Goal: Check status: Check status

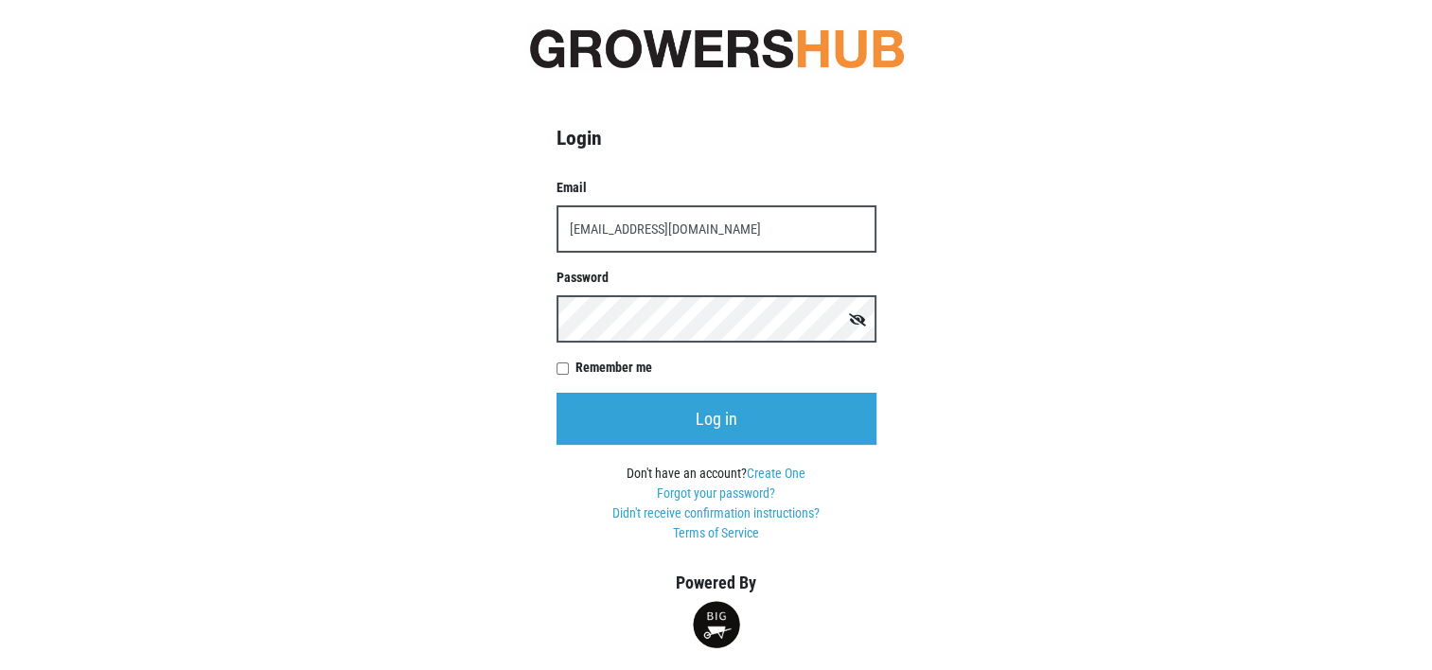
type input "[EMAIL_ADDRESS][DOMAIN_NAME]"
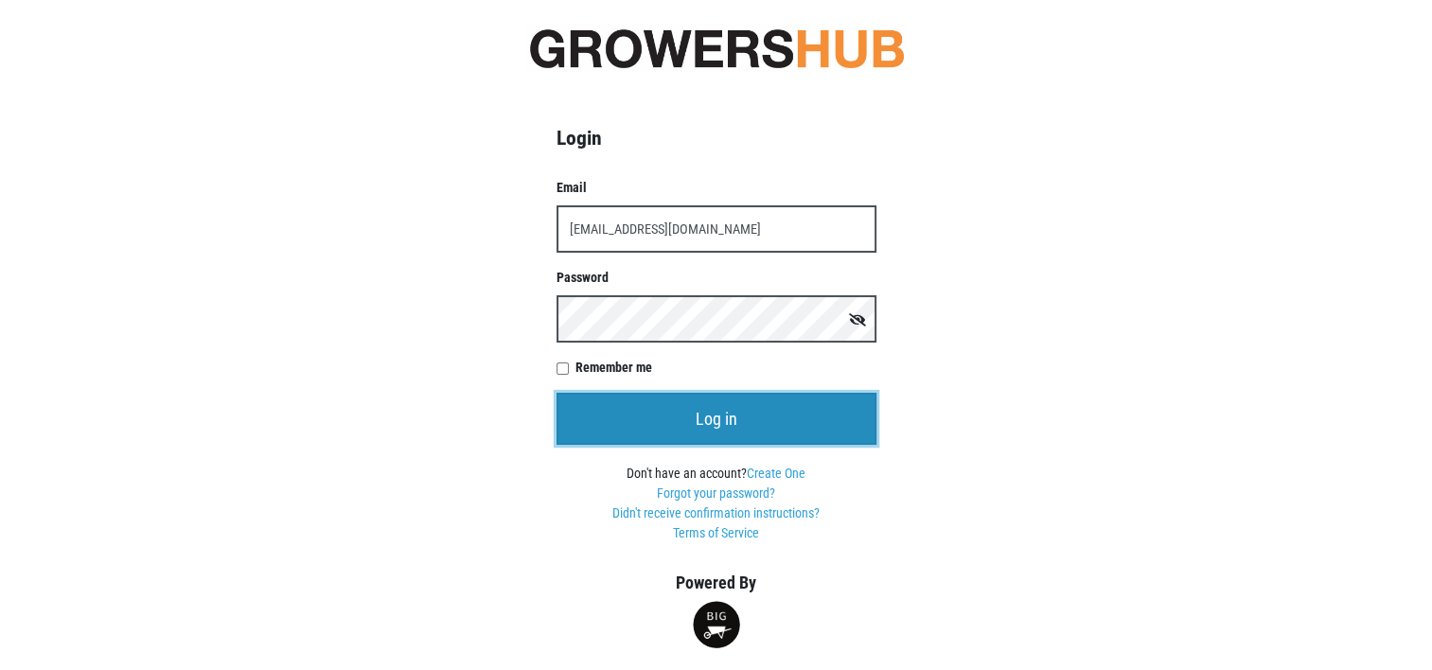
click at [693, 418] on input "Log in" at bounding box center [716, 419] width 320 height 52
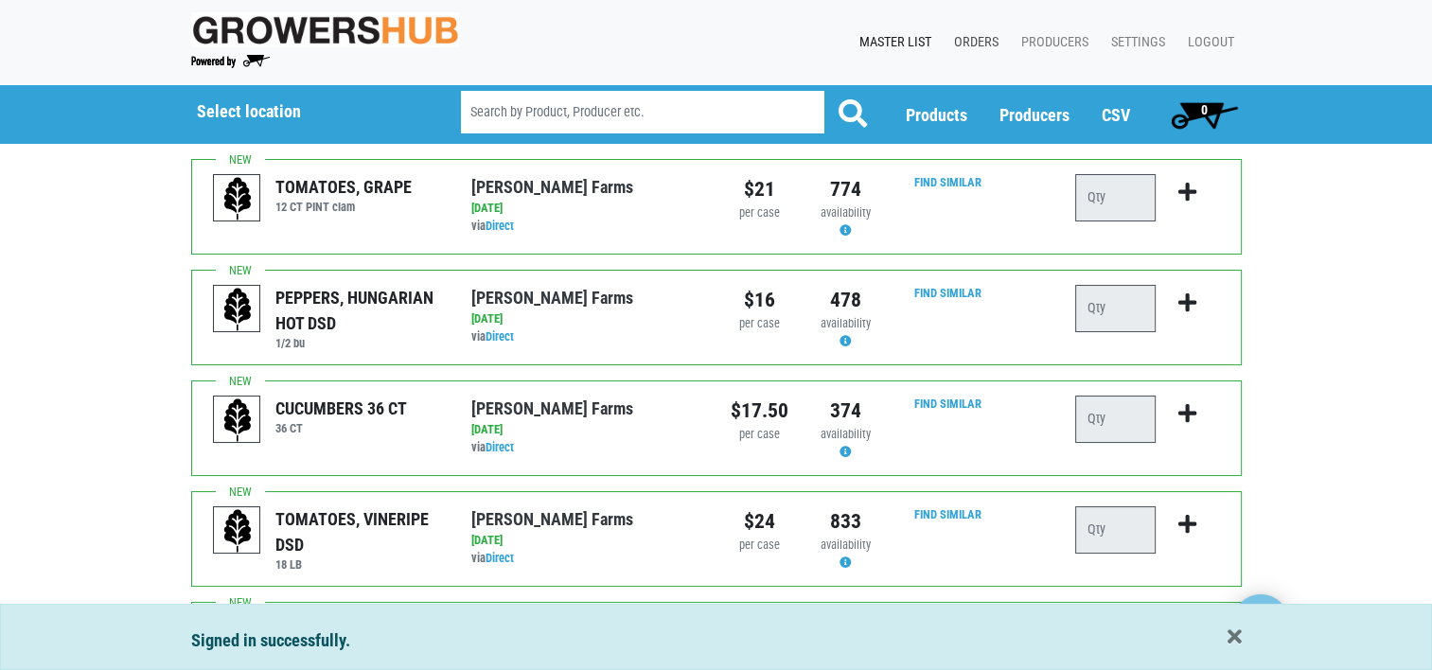
click at [978, 39] on link "Orders" at bounding box center [972, 43] width 67 height 36
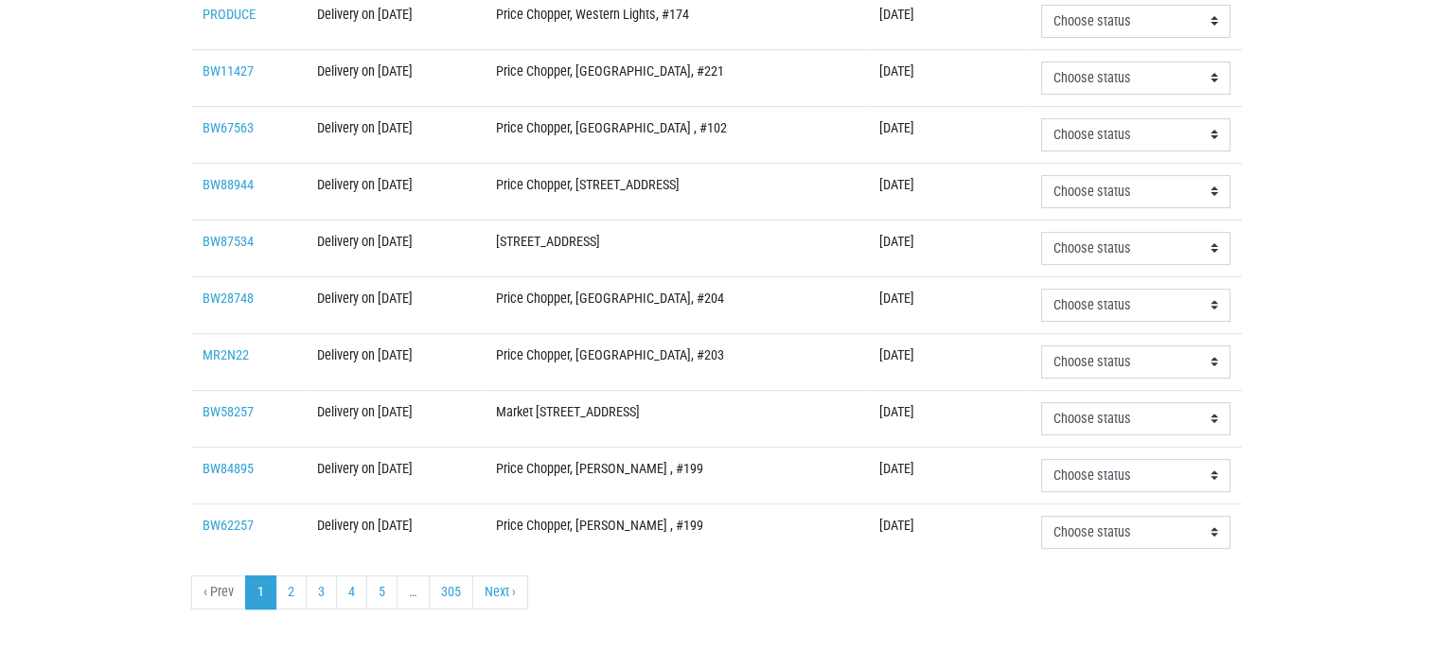
scroll to position [628, 0]
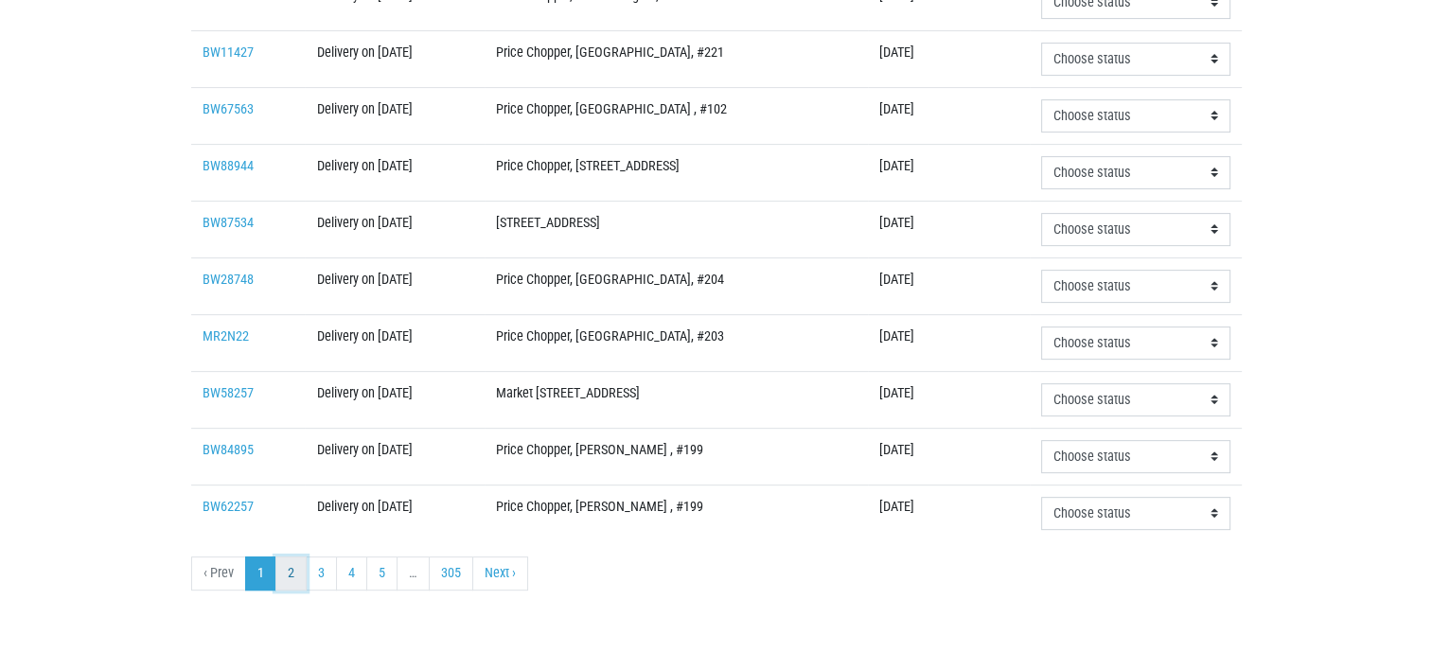
click at [281, 563] on link "2" at bounding box center [290, 573] width 31 height 34
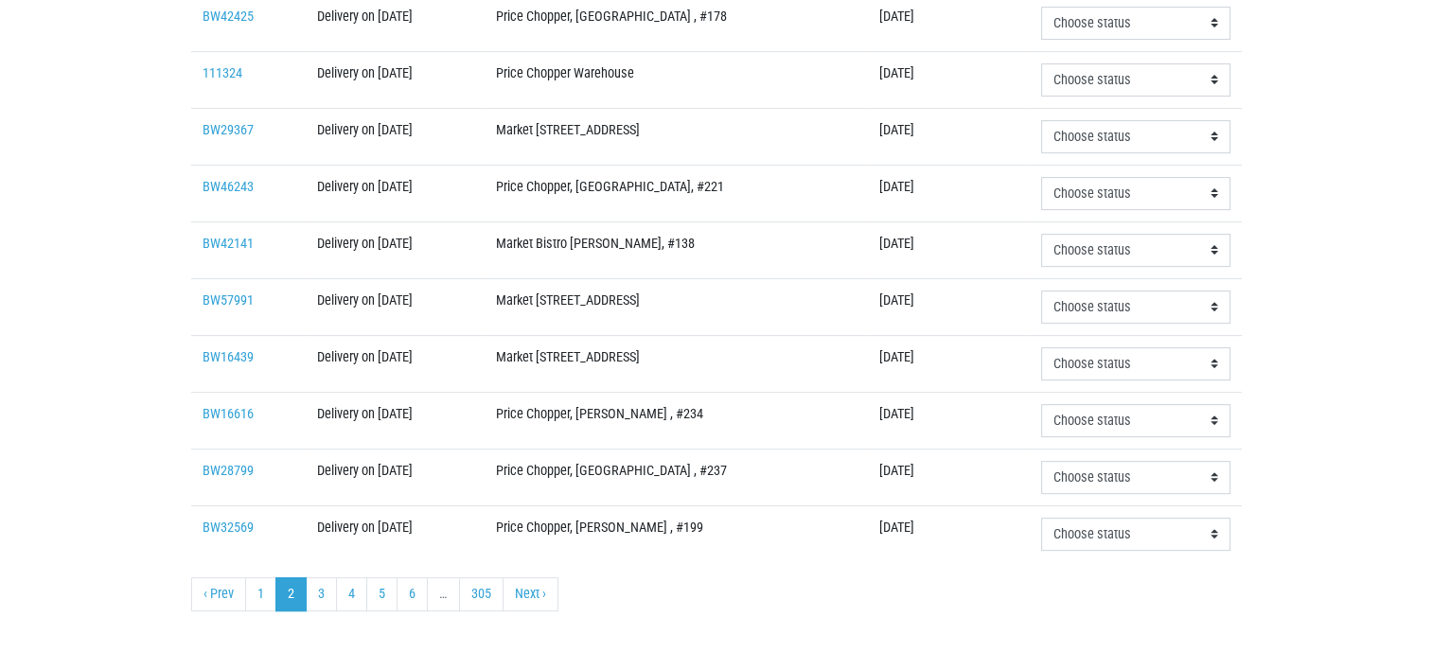
scroll to position [628, 0]
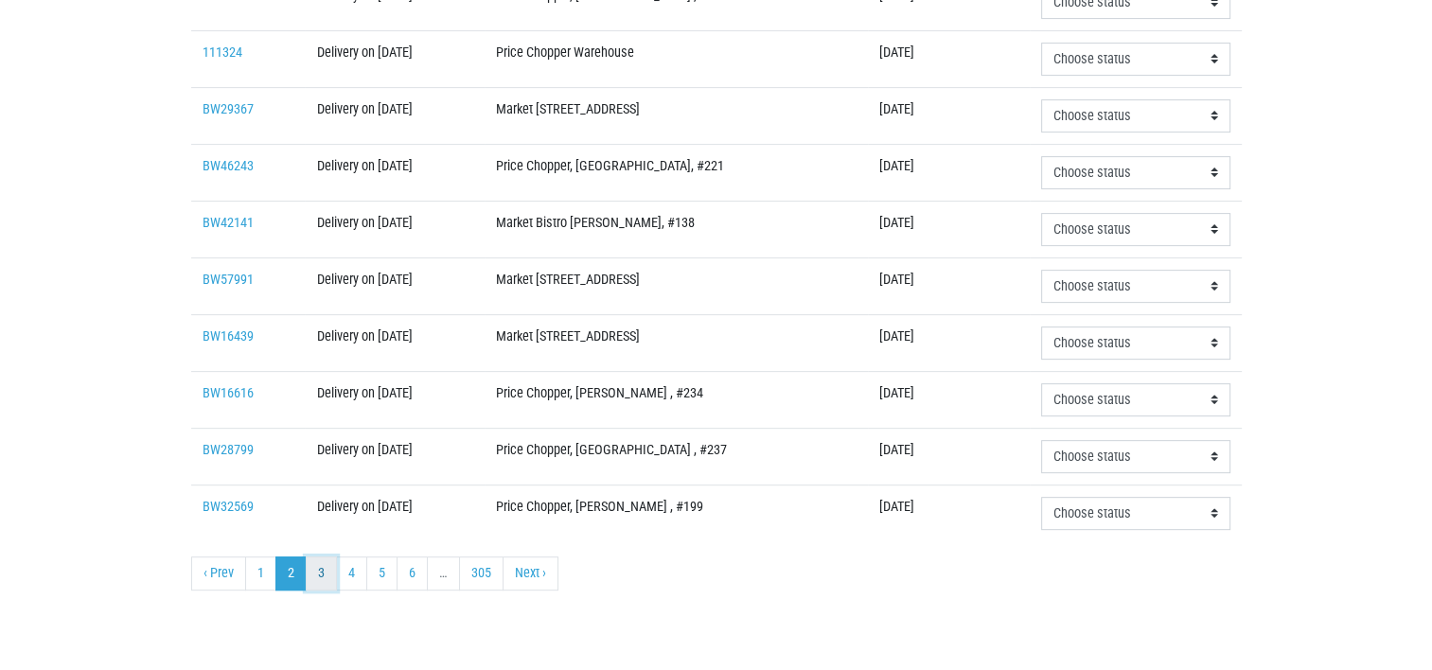
click at [319, 572] on link "3" at bounding box center [321, 573] width 31 height 34
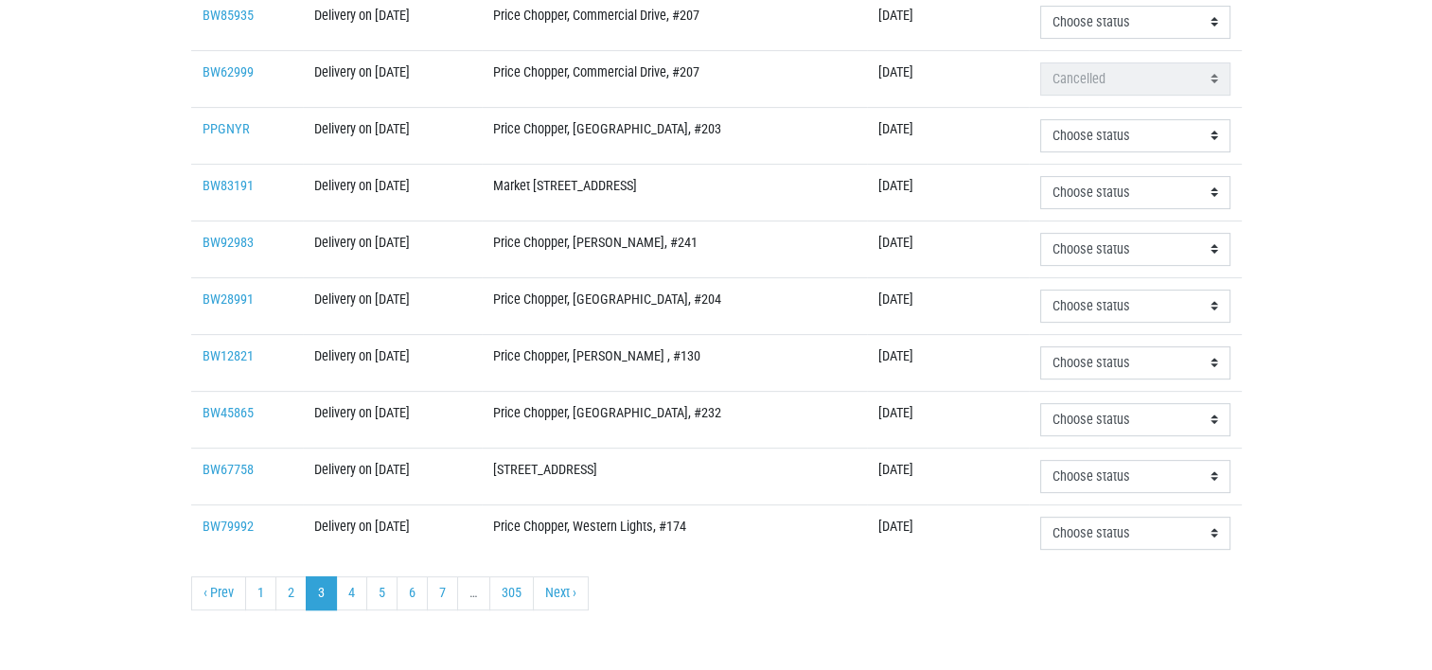
scroll to position [628, 0]
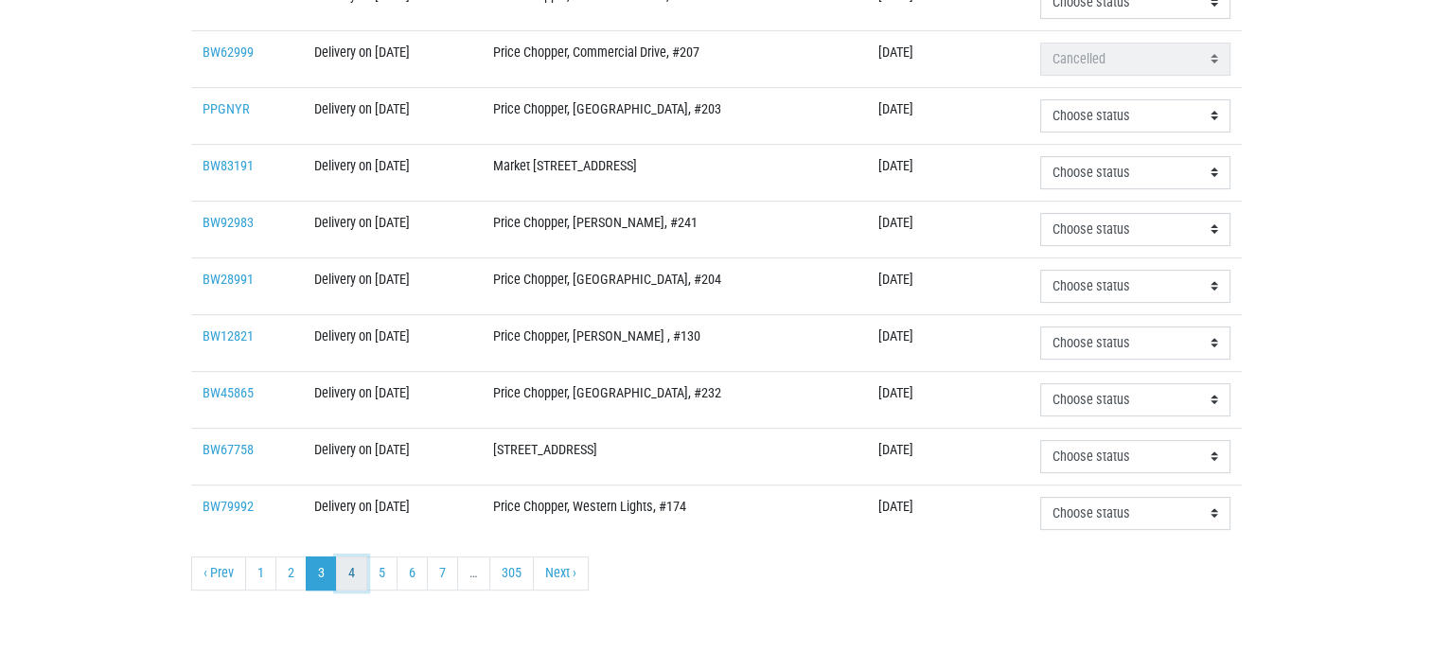
click at [351, 564] on link "4" at bounding box center [351, 573] width 31 height 34
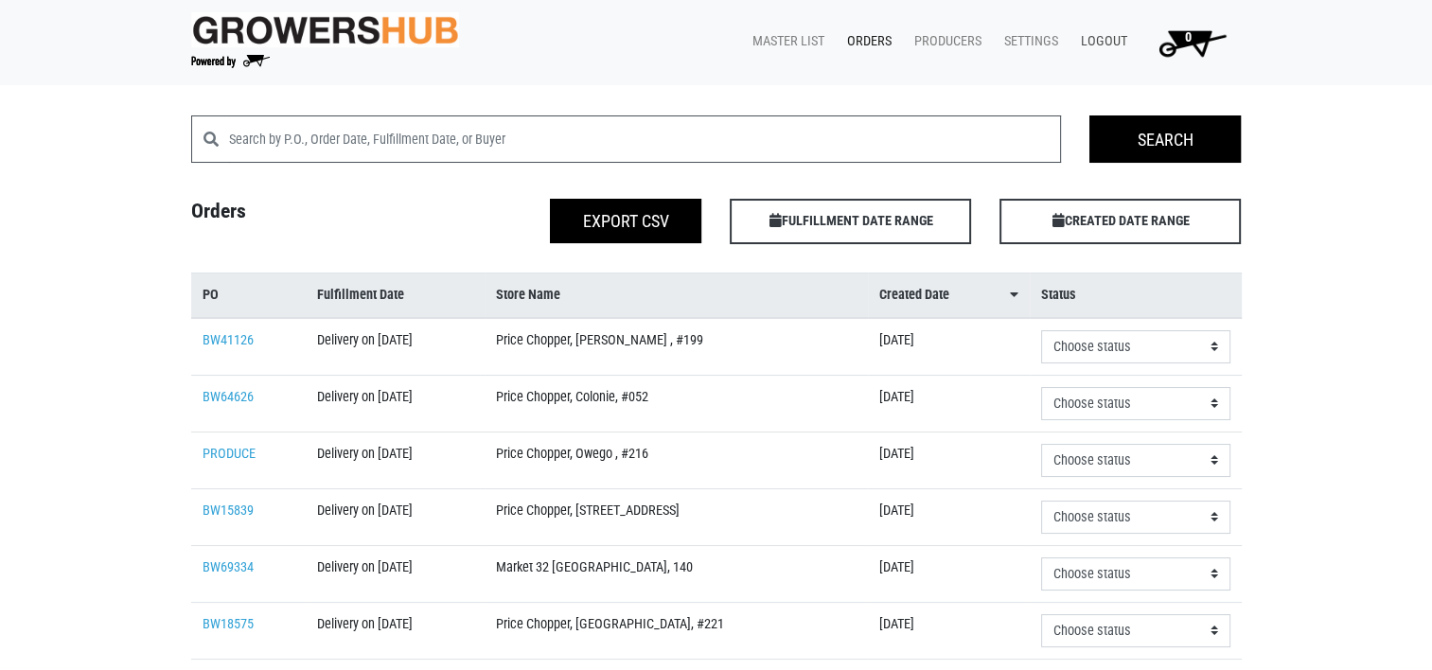
click at [1102, 36] on link "Logout" at bounding box center [1099, 42] width 69 height 36
